Goal: Task Accomplishment & Management: Use online tool/utility

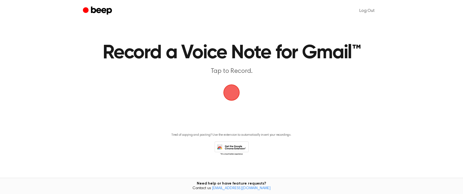
click at [237, 93] on span "button" at bounding box center [231, 92] width 15 height 15
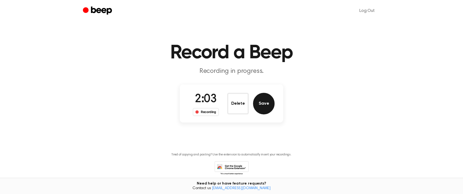
click at [264, 100] on button "Save" at bounding box center [264, 104] width 22 height 22
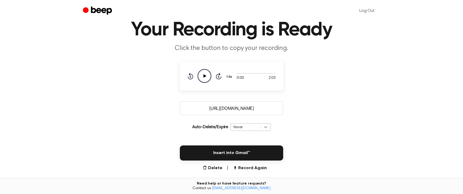
click at [264, 131] on div "Never" at bounding box center [251, 127] width 40 height 8
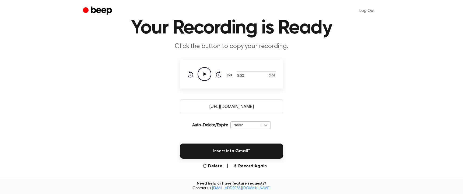
scroll to position [28, 0]
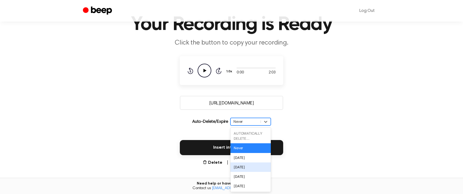
click at [256, 167] on div "[DATE]" at bounding box center [251, 166] width 40 height 9
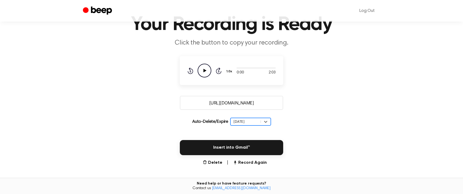
click at [245, 103] on input "[URL][DOMAIN_NAME]" at bounding box center [231, 103] width 103 height 14
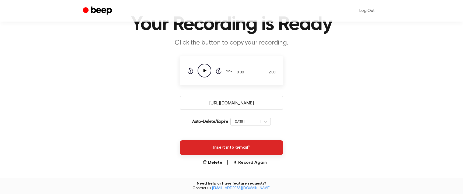
click at [249, 145] on button "Insert into Gmail™" at bounding box center [231, 147] width 103 height 15
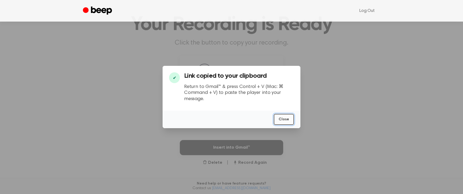
click at [286, 118] on button "Close" at bounding box center [284, 119] width 20 height 11
